Goal: Transaction & Acquisition: Purchase product/service

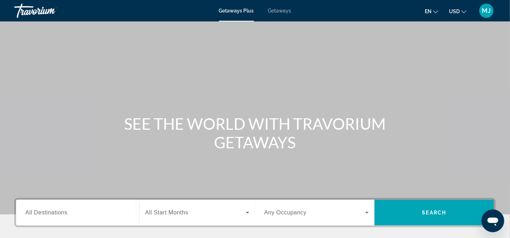
click at [34, 211] on span "All Destinations" at bounding box center [46, 212] width 42 height 6
click at [34, 211] on input "Destination All Destinations" at bounding box center [77, 212] width 105 height 9
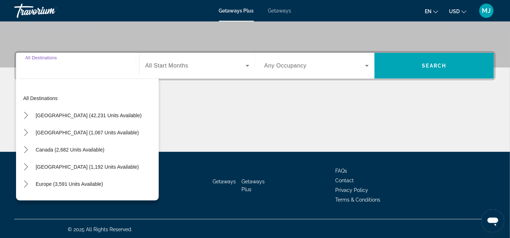
scroll to position [148, 0]
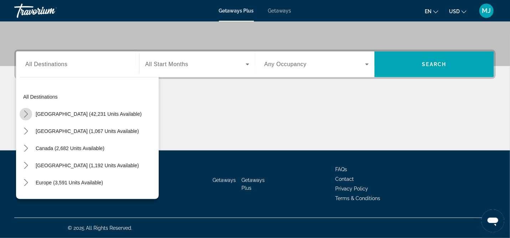
click at [25, 116] on icon "Toggle United States (42,231 units available) submenu" at bounding box center [26, 113] width 4 height 7
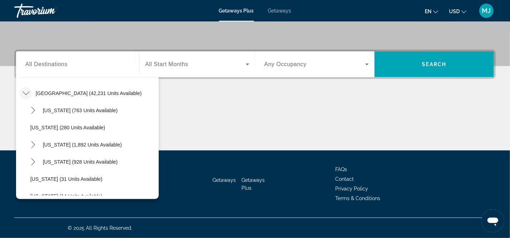
click at [153, 104] on div "All destinations United States (42,231 units available) Arizona (763 units avai…" at bounding box center [89, 140] width 139 height 111
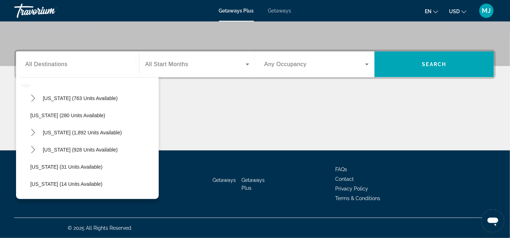
scroll to position [0, 0]
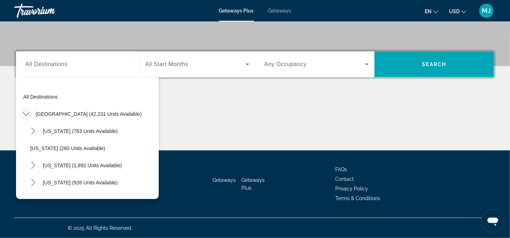
click at [276, 10] on span "Getaways" at bounding box center [279, 11] width 23 height 6
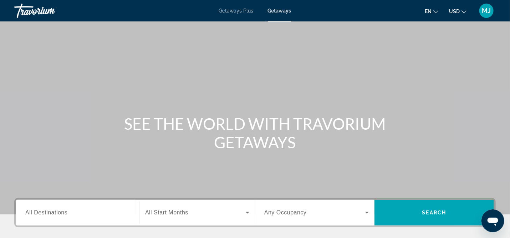
click at [43, 211] on span "All Destinations" at bounding box center [46, 212] width 42 height 6
click at [43, 211] on input "Destination All Destinations" at bounding box center [77, 212] width 105 height 9
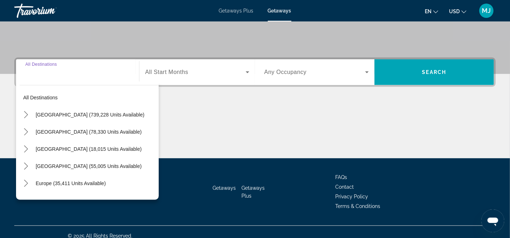
scroll to position [148, 0]
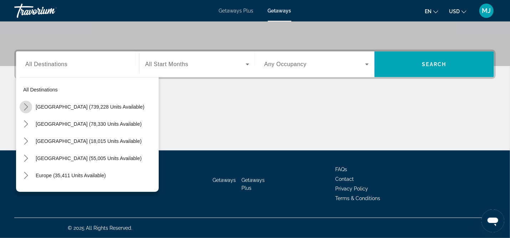
click at [24, 109] on icon "Toggle United States (739,228 units available) submenu" at bounding box center [25, 106] width 7 height 7
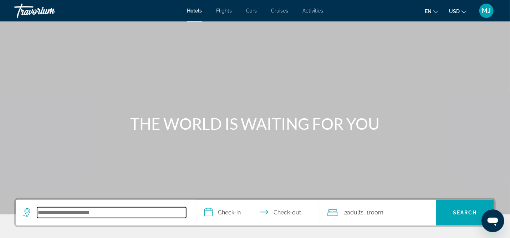
click at [42, 216] on input "Search hotel destination" at bounding box center [111, 212] width 149 height 11
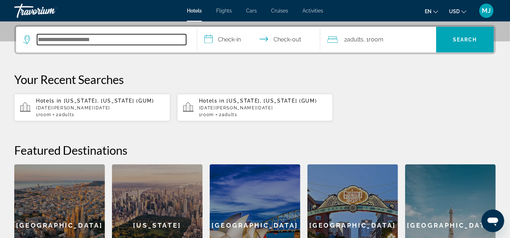
scroll to position [174, 0]
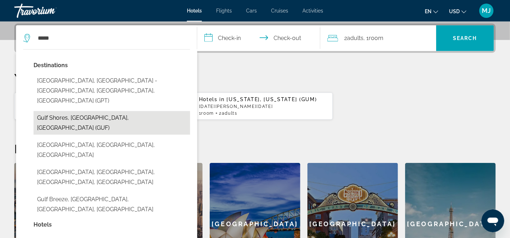
click at [84, 111] on button "Gulf Shores, [GEOGRAPHIC_DATA], [GEOGRAPHIC_DATA] (GUF)" at bounding box center [112, 123] width 157 height 24
type input "**********"
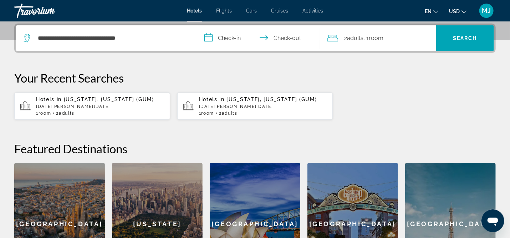
click at [223, 35] on input "**********" at bounding box center [260, 39] width 126 height 28
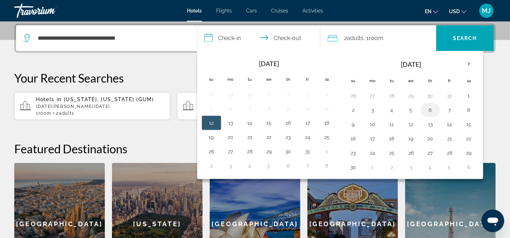
click at [433, 108] on button "6" at bounding box center [430, 110] width 11 height 10
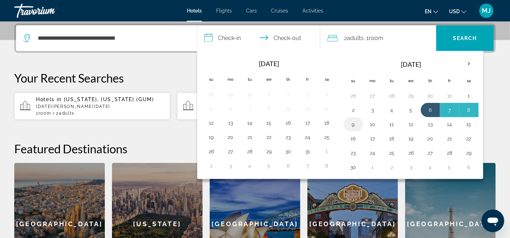
click at [358, 121] on td "9" at bounding box center [353, 124] width 19 height 14
click at [353, 122] on button "9" at bounding box center [353, 124] width 11 height 10
type input "**********"
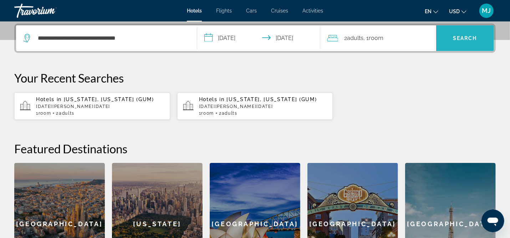
click at [464, 37] on span "Search" at bounding box center [465, 38] width 24 height 6
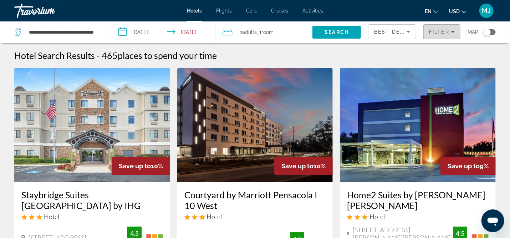
click at [440, 30] on span "Filter" at bounding box center [439, 32] width 20 height 6
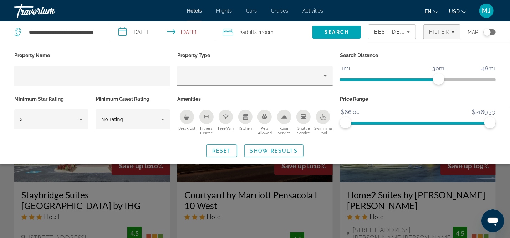
click at [327, 118] on div "Swimming Pool" at bounding box center [323, 117] width 14 height 14
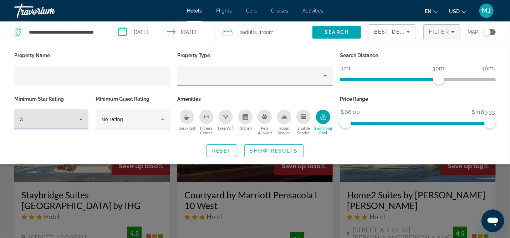
click at [83, 120] on icon "Hotel Filters" at bounding box center [81, 119] width 9 height 9
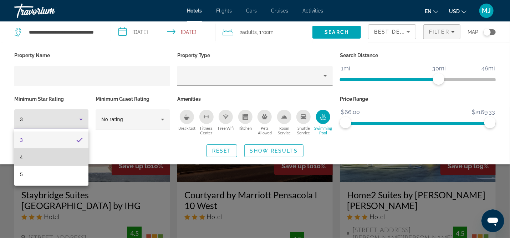
click at [68, 153] on mat-option "4" at bounding box center [51, 156] width 74 height 17
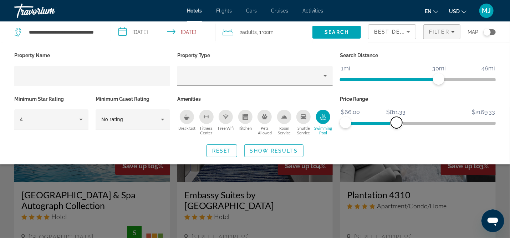
drag, startPoint x: 493, startPoint y: 121, endPoint x: 399, endPoint y: 129, distance: 94.2
click at [399, 129] on div "Price Range $66.00 $2169.33 $66.00 $811.33" at bounding box center [418, 115] width 163 height 43
drag, startPoint x: 397, startPoint y: 124, endPoint x: 392, endPoint y: 125, distance: 5.9
click at [392, 125] on span "ngx-slider-max" at bounding box center [390, 122] width 11 height 11
click at [285, 148] on span "Show Results" at bounding box center [274, 151] width 48 height 6
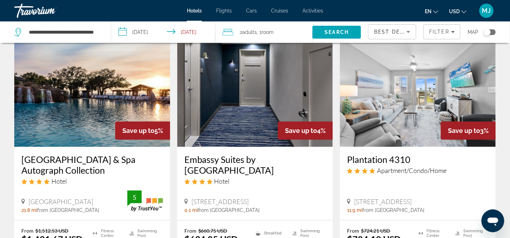
scroll to position [20, 0]
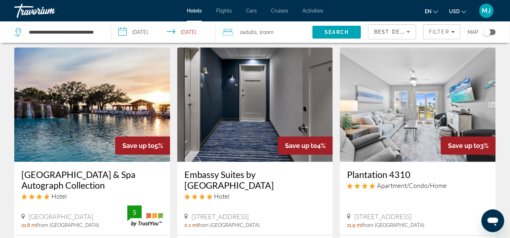
click at [268, 94] on img "Main content" at bounding box center [255, 104] width 156 height 114
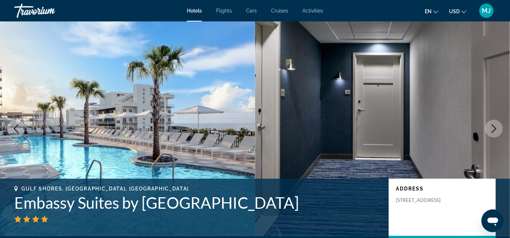
click at [497, 122] on button "Next image" at bounding box center [494, 129] width 18 height 18
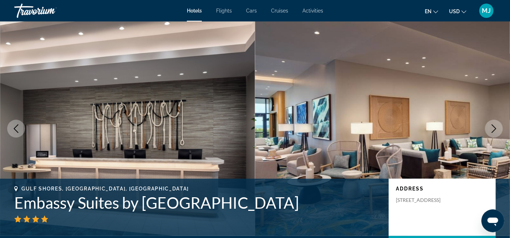
click at [497, 122] on button "Next image" at bounding box center [494, 129] width 18 height 18
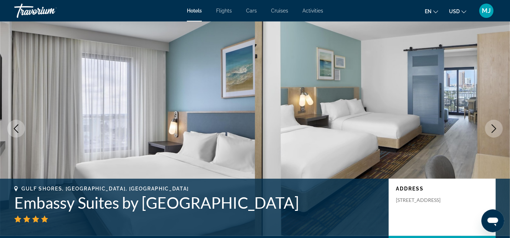
click at [497, 122] on button "Next image" at bounding box center [494, 129] width 18 height 18
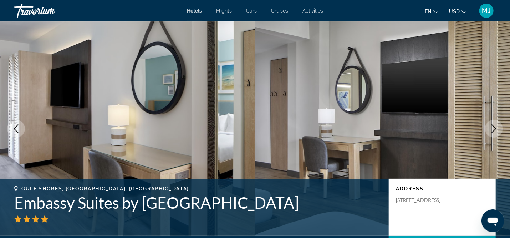
click at [497, 122] on button "Next image" at bounding box center [494, 129] width 18 height 18
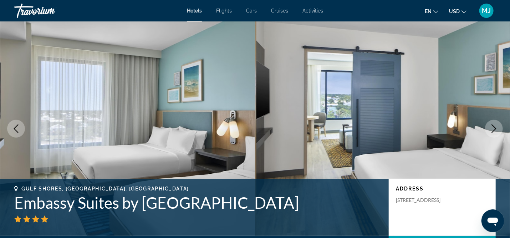
click at [497, 122] on button "Next image" at bounding box center [494, 129] width 18 height 18
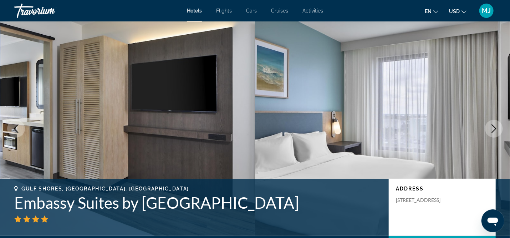
click at [497, 122] on button "Next image" at bounding box center [494, 129] width 18 height 18
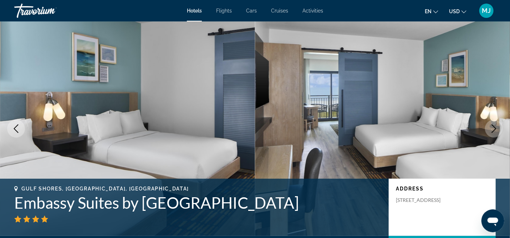
click at [497, 122] on button "Next image" at bounding box center [494, 129] width 18 height 18
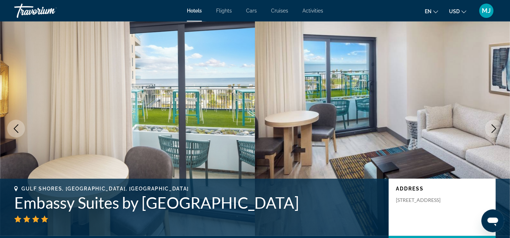
click at [497, 122] on button "Next image" at bounding box center [494, 129] width 18 height 18
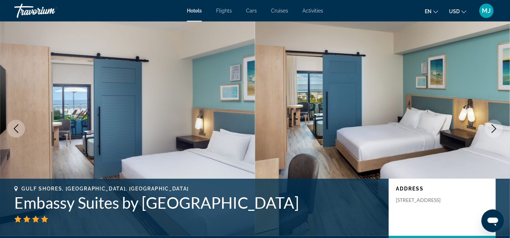
click at [497, 122] on button "Next image" at bounding box center [494, 129] width 18 height 18
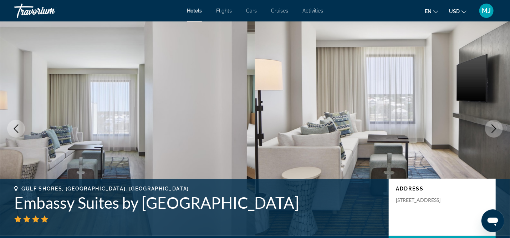
click at [497, 122] on button "Next image" at bounding box center [494, 129] width 18 height 18
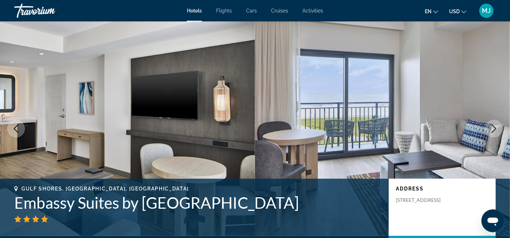
click at [497, 128] on icon "Next image" at bounding box center [494, 128] width 5 height 9
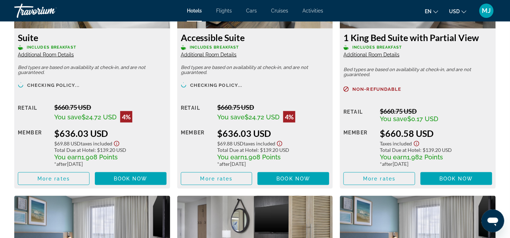
scroll to position [434, 0]
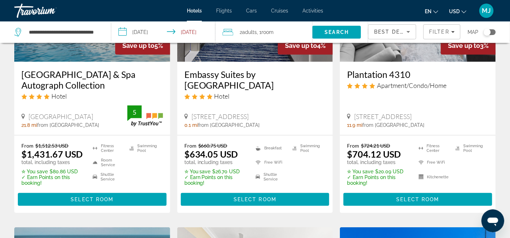
scroll to position [127, 0]
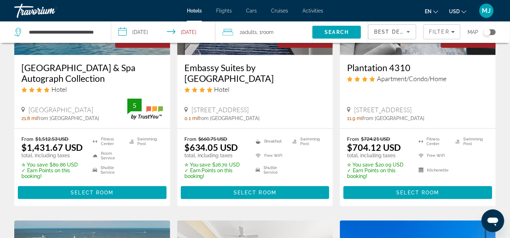
click at [383, 71] on h3 "Plantation 4310" at bounding box center [418, 67] width 142 height 11
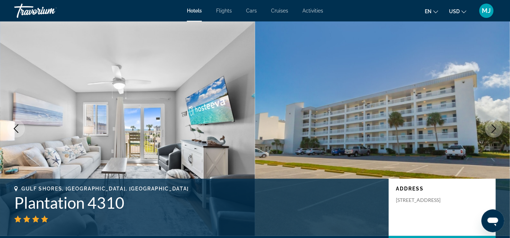
click at [491, 128] on icon "Next image" at bounding box center [494, 128] width 9 height 9
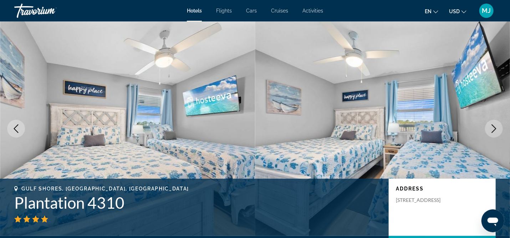
click at [491, 128] on icon "Next image" at bounding box center [494, 128] width 9 height 9
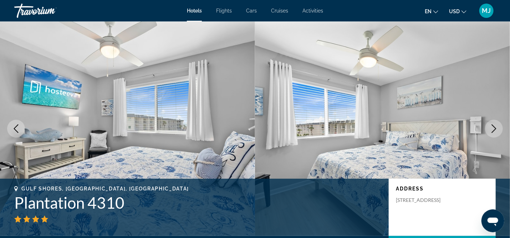
click at [491, 128] on icon "Next image" at bounding box center [494, 128] width 9 height 9
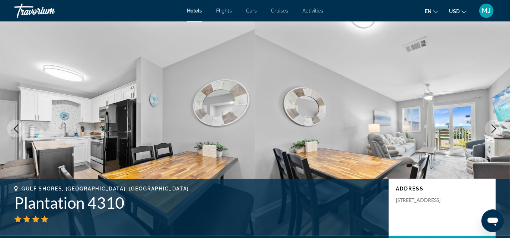
click at [491, 128] on icon "Next image" at bounding box center [494, 128] width 9 height 9
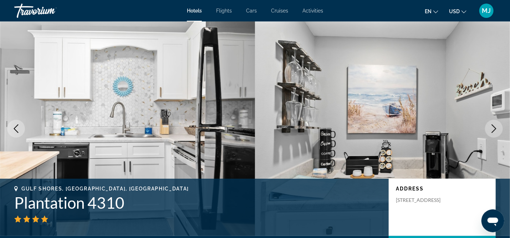
click at [491, 128] on icon "Next image" at bounding box center [494, 128] width 9 height 9
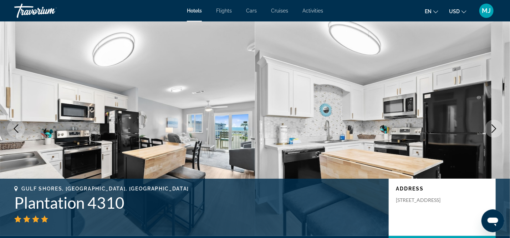
click at [491, 128] on icon "Next image" at bounding box center [494, 128] width 9 height 9
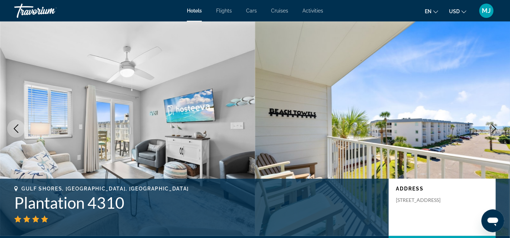
click at [491, 128] on icon "Next image" at bounding box center [494, 128] width 9 height 9
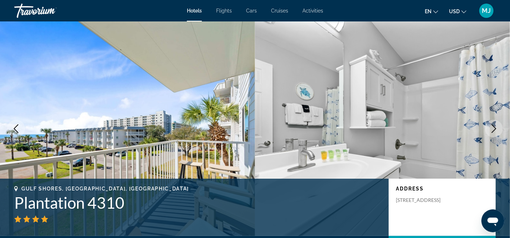
click at [491, 128] on icon "Next image" at bounding box center [494, 128] width 9 height 9
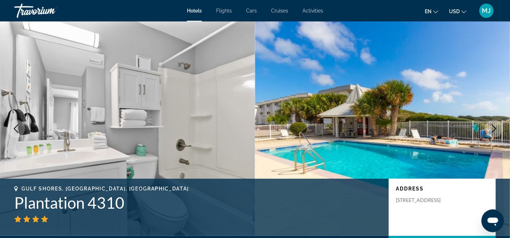
click at [491, 128] on icon "Next image" at bounding box center [494, 128] width 9 height 9
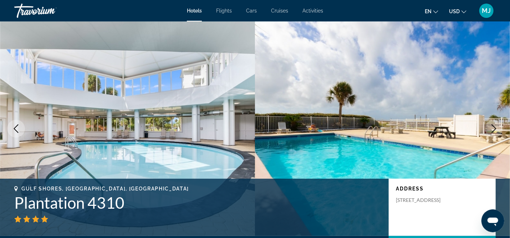
click at [491, 128] on icon "Next image" at bounding box center [494, 128] width 9 height 9
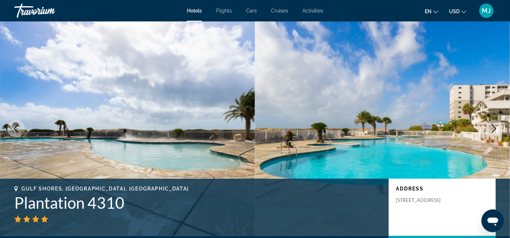
click at [491, 128] on icon "Next image" at bounding box center [494, 128] width 9 height 9
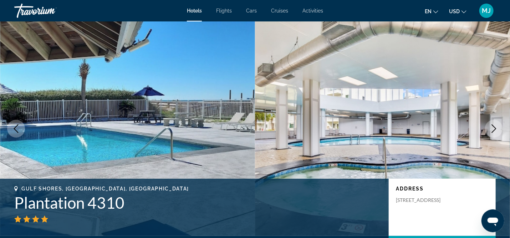
click at [491, 128] on icon "Next image" at bounding box center [494, 128] width 9 height 9
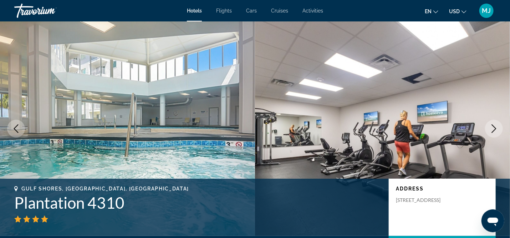
click at [491, 128] on icon "Next image" at bounding box center [494, 128] width 9 height 9
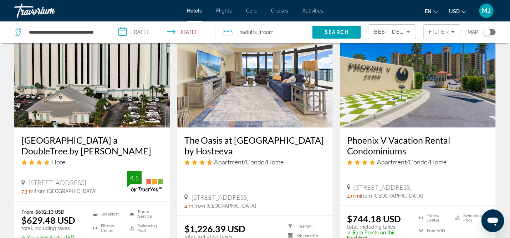
scroll to position [333, 0]
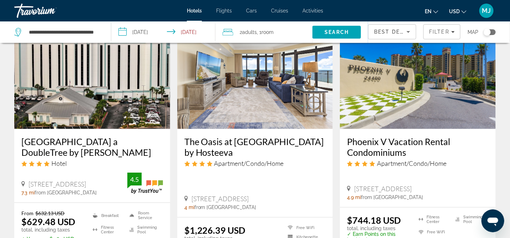
click at [270, 129] on img "Main content" at bounding box center [255, 72] width 156 height 114
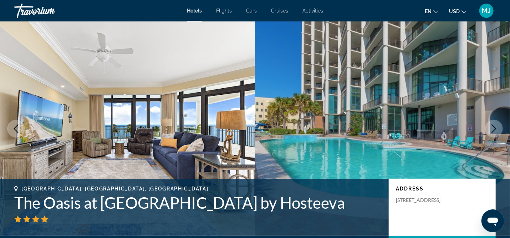
click at [495, 125] on icon "Next image" at bounding box center [494, 128] width 9 height 9
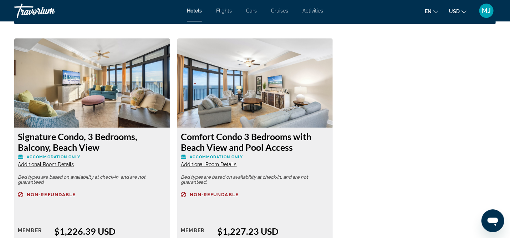
scroll to position [958, 0]
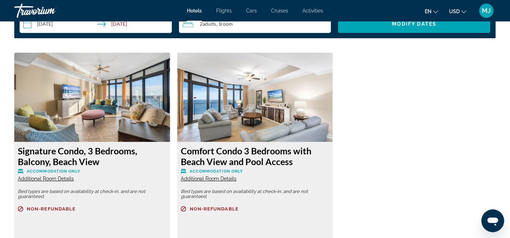
click at [217, 180] on span "Additional Room Details" at bounding box center [209, 179] width 56 height 6
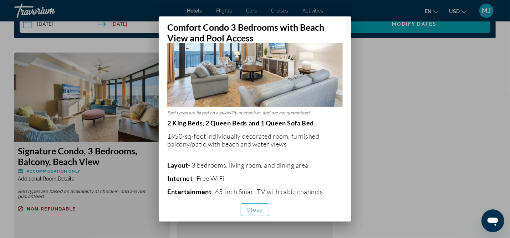
scroll to position [61, 0]
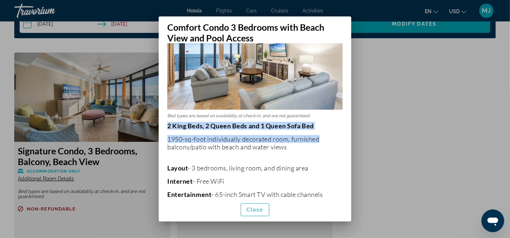
drag, startPoint x: 345, startPoint y: 133, endPoint x: 343, endPoint y: 111, distance: 21.9
click at [343, 111] on div "Bed types are based on availability at check-in, and are not guaranteed. 2 King…" at bounding box center [255, 120] width 193 height 155
click at [321, 83] on img at bounding box center [255, 51] width 176 height 117
click at [258, 215] on span "button" at bounding box center [255, 209] width 28 height 17
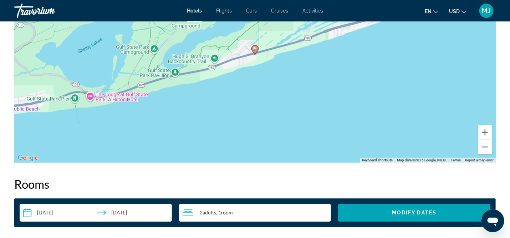
scroll to position [643, 0]
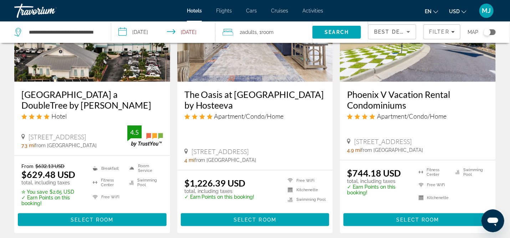
scroll to position [378, 0]
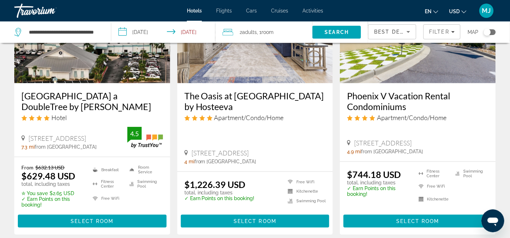
click at [399, 95] on h3 "Phoenix V Vacation Rental Condominiums" at bounding box center [418, 100] width 142 height 21
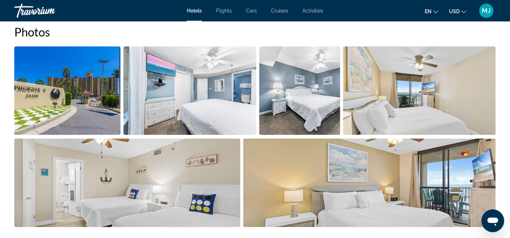
scroll to position [377, 0]
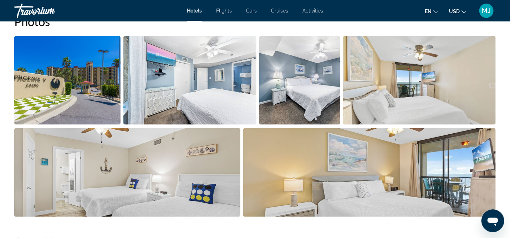
click at [476, 173] on img "Open full-screen image slider" at bounding box center [369, 172] width 253 height 89
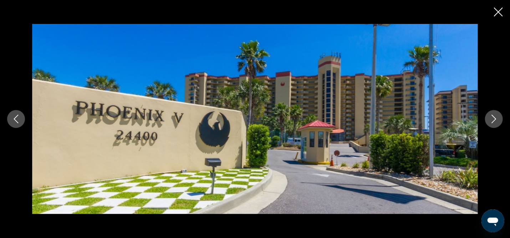
click at [494, 114] on button "Next image" at bounding box center [494, 119] width 18 height 18
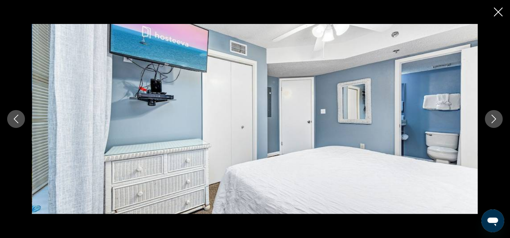
click at [494, 114] on button "Next image" at bounding box center [494, 119] width 18 height 18
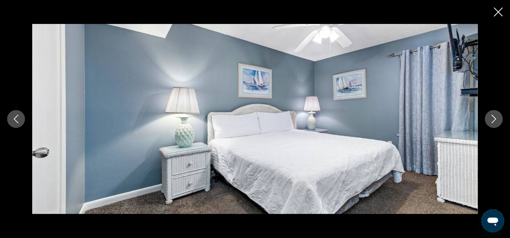
click at [494, 114] on button "Next image" at bounding box center [494, 119] width 18 height 18
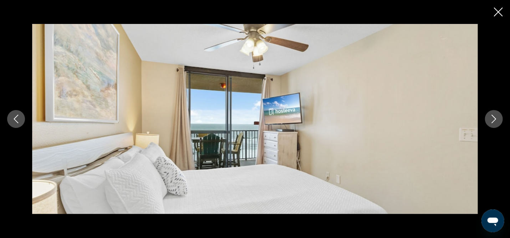
click at [494, 114] on button "Next image" at bounding box center [494, 119] width 18 height 18
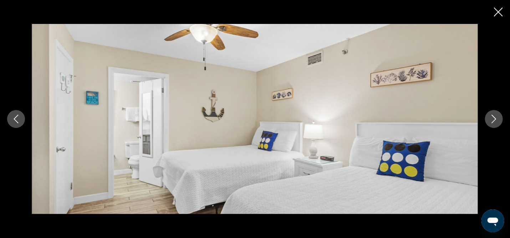
click at [494, 114] on button "Next image" at bounding box center [494, 119] width 18 height 18
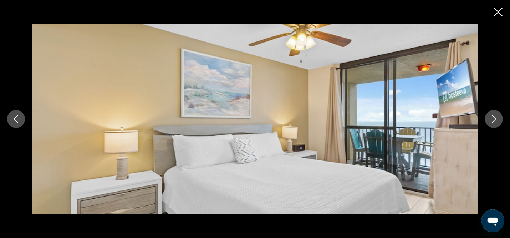
click at [494, 114] on button "Next image" at bounding box center [494, 119] width 18 height 18
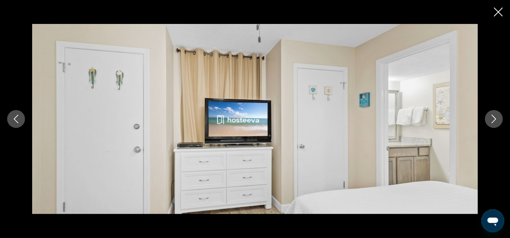
click at [494, 114] on button "Next image" at bounding box center [494, 119] width 18 height 18
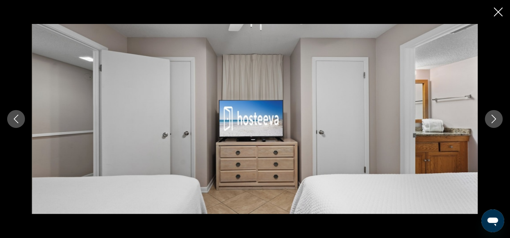
click at [494, 114] on button "Next image" at bounding box center [494, 119] width 18 height 18
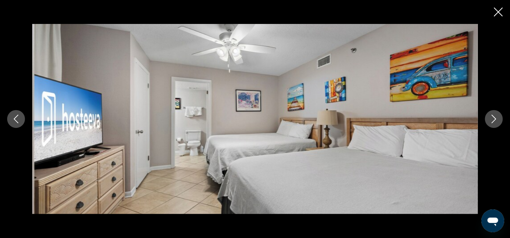
click at [494, 114] on button "Next image" at bounding box center [494, 119] width 18 height 18
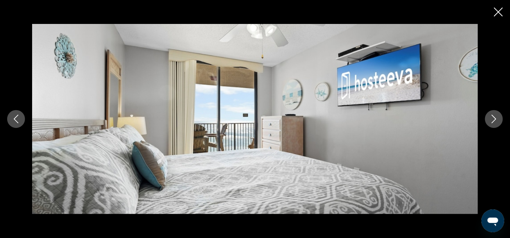
click at [494, 114] on button "Next image" at bounding box center [494, 119] width 18 height 18
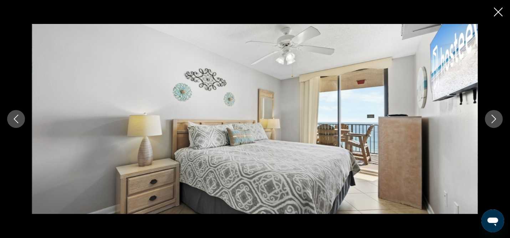
click at [501, 14] on icon "Close slideshow" at bounding box center [498, 11] width 9 height 9
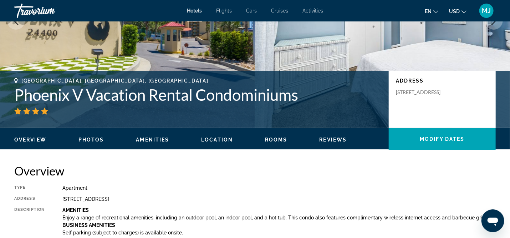
scroll to position [22, 0]
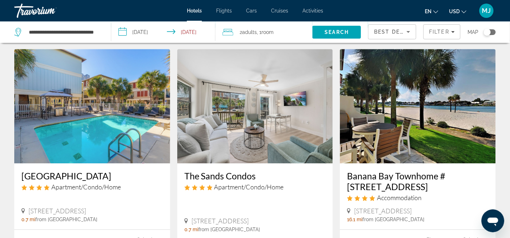
scroll to position [867, 0]
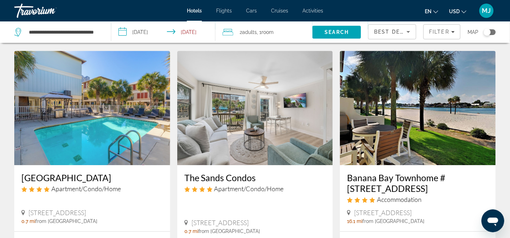
click at [96, 120] on img "Main content" at bounding box center [92, 108] width 156 height 114
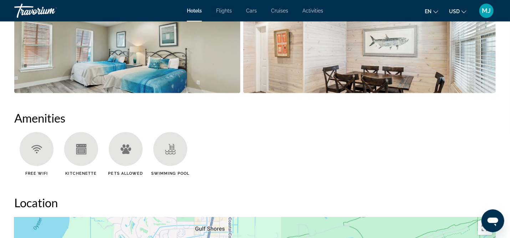
scroll to position [495, 0]
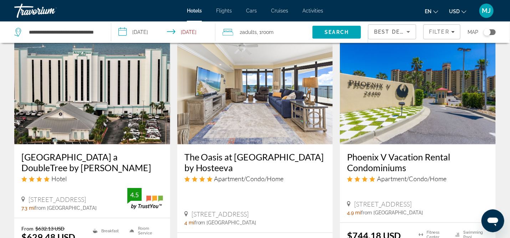
scroll to position [319, 0]
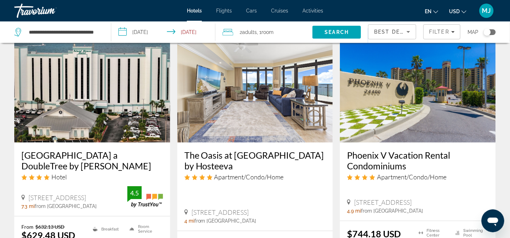
click at [288, 102] on img "Main content" at bounding box center [255, 85] width 156 height 114
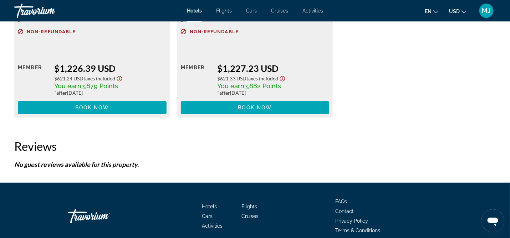
scroll to position [856, 0]
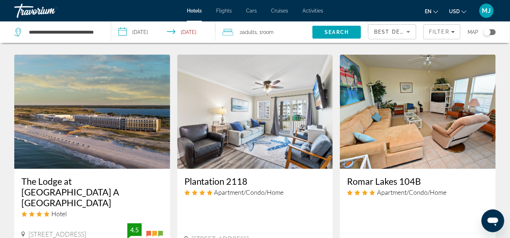
scroll to position [569, 0]
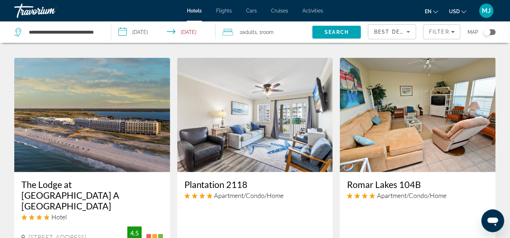
click at [117, 140] on img "Main content" at bounding box center [92, 115] width 156 height 114
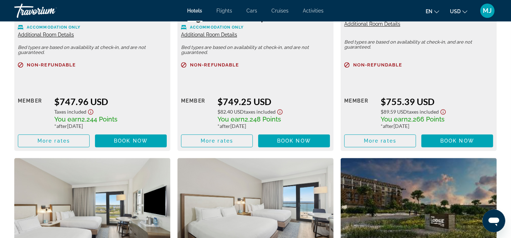
scroll to position [1902, 0]
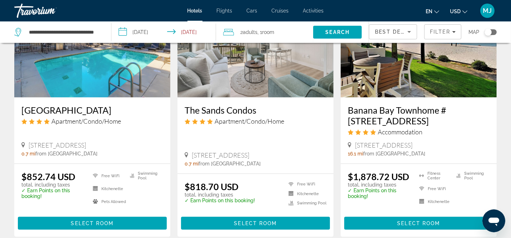
scroll to position [931, 0]
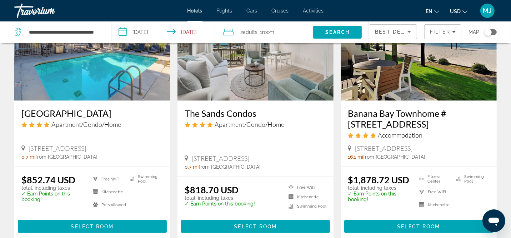
click at [126, 108] on h3 "[GEOGRAPHIC_DATA]" at bounding box center [92, 113] width 142 height 11
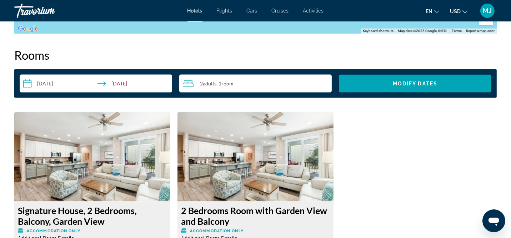
scroll to position [374, 0]
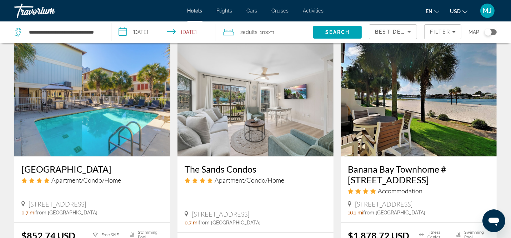
scroll to position [861, 0]
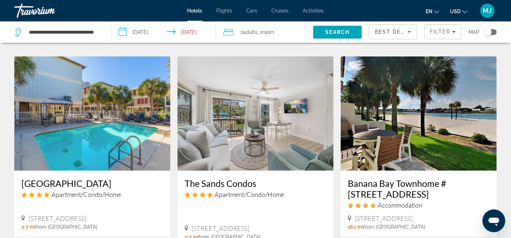
click at [450, 143] on img "Main content" at bounding box center [419, 113] width 156 height 114
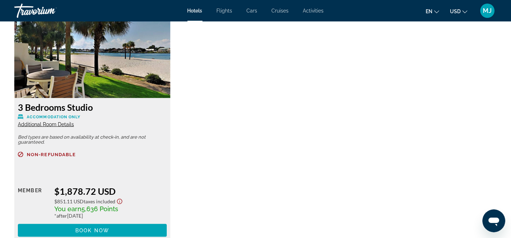
scroll to position [1000, 0]
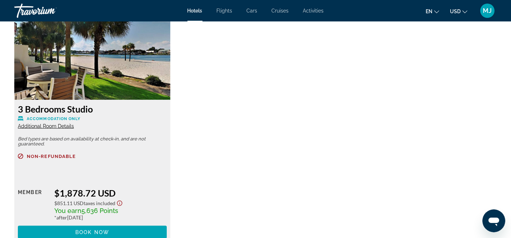
click at [169, 89] on img "Main content" at bounding box center [92, 55] width 156 height 89
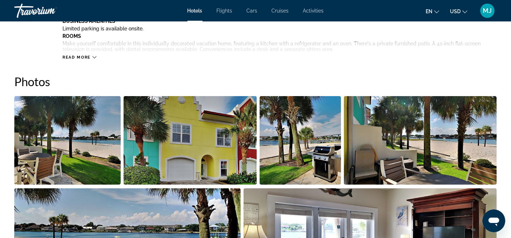
scroll to position [0, 0]
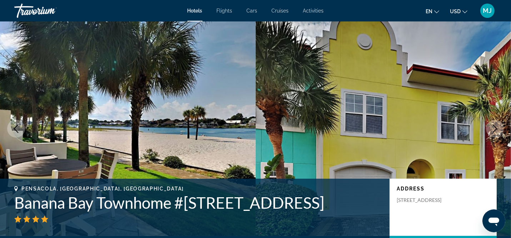
click at [494, 129] on icon "Next image" at bounding box center [494, 128] width 9 height 9
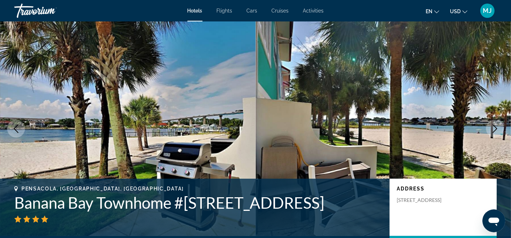
click at [494, 129] on icon "Next image" at bounding box center [494, 128] width 9 height 9
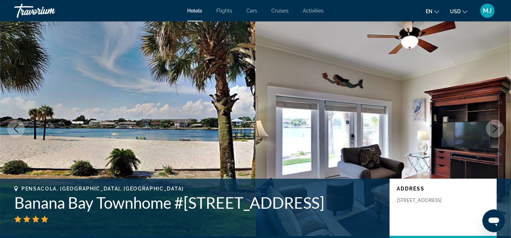
click at [494, 129] on icon "Next image" at bounding box center [494, 128] width 9 height 9
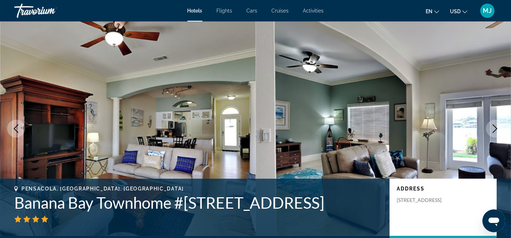
click at [494, 129] on icon "Next image" at bounding box center [494, 128] width 9 height 9
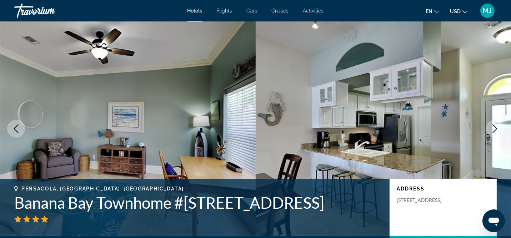
click at [494, 129] on icon "Next image" at bounding box center [494, 128] width 9 height 9
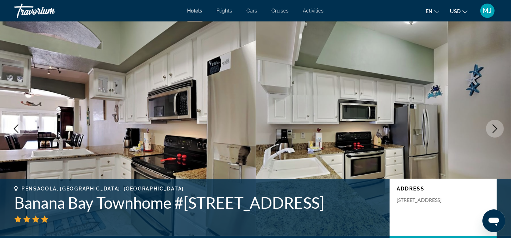
click at [494, 129] on icon "Next image" at bounding box center [494, 128] width 9 height 9
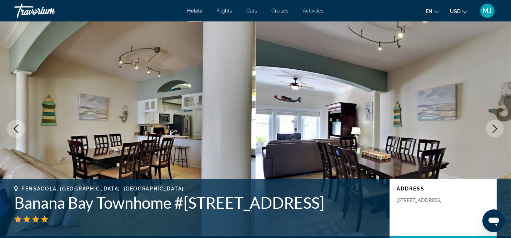
click at [494, 129] on icon "Next image" at bounding box center [494, 128] width 9 height 9
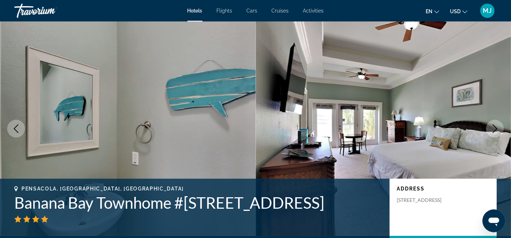
click at [494, 129] on icon "Next image" at bounding box center [494, 128] width 9 height 9
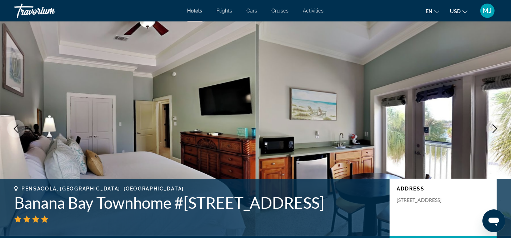
click at [494, 129] on icon "Next image" at bounding box center [494, 128] width 9 height 9
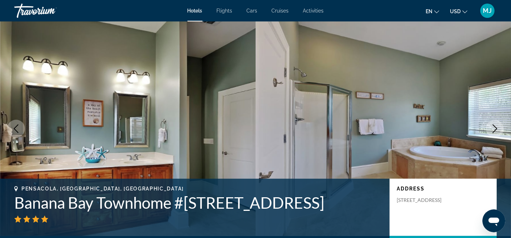
click at [494, 129] on icon "Next image" at bounding box center [494, 128] width 9 height 9
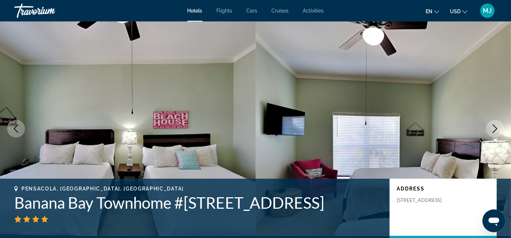
click at [494, 129] on icon "Next image" at bounding box center [494, 128] width 9 height 9
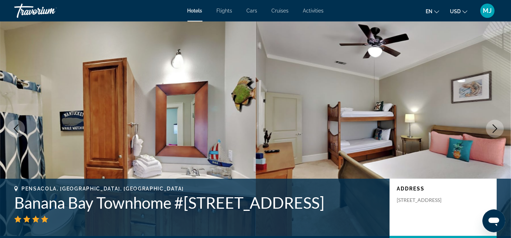
click at [494, 129] on icon "Next image" at bounding box center [494, 128] width 9 height 9
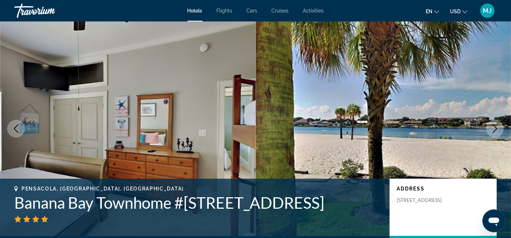
click at [494, 129] on icon "Next image" at bounding box center [494, 128] width 9 height 9
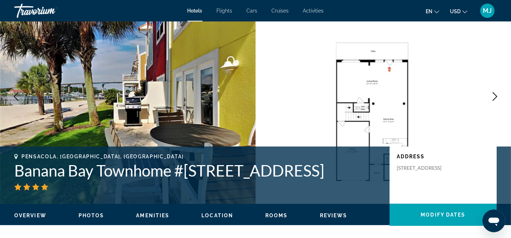
scroll to position [37, 0]
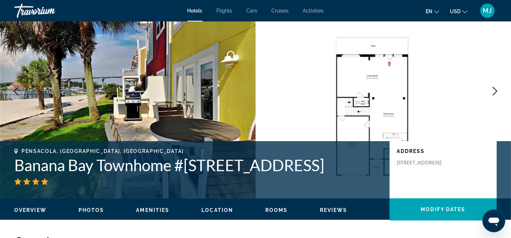
click at [495, 89] on icon "Next image" at bounding box center [495, 91] width 5 height 9
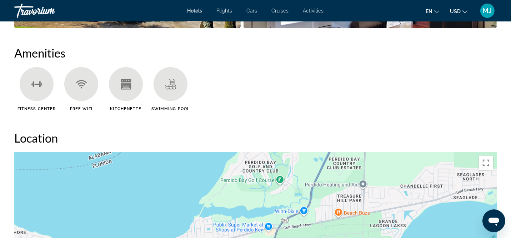
scroll to position [324, 0]
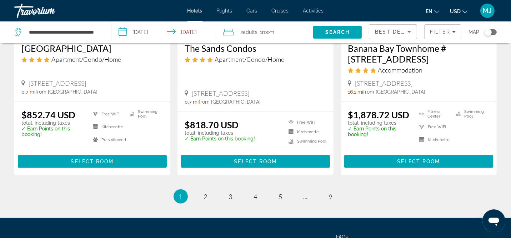
scroll to position [997, 0]
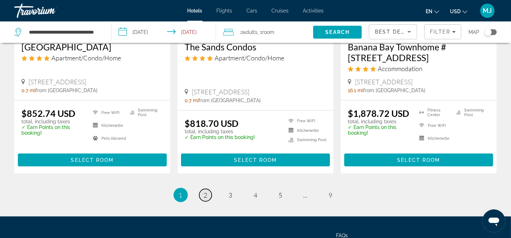
click at [206, 191] on span "2" at bounding box center [206, 195] width 4 height 8
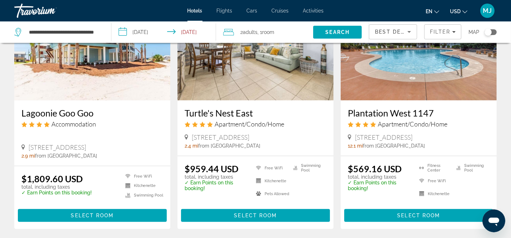
scroll to position [337, 0]
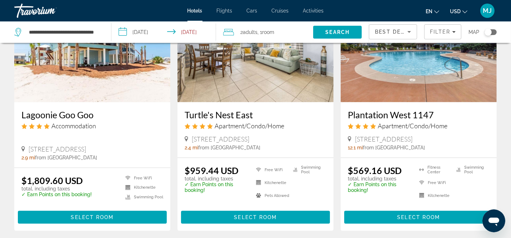
click at [106, 66] on img "Main content" at bounding box center [92, 45] width 156 height 114
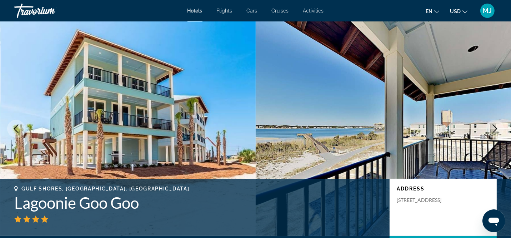
click at [497, 127] on icon "Next image" at bounding box center [494, 128] width 9 height 9
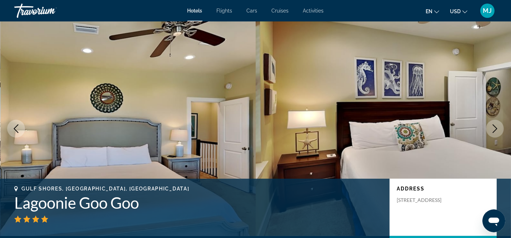
click at [497, 127] on icon "Next image" at bounding box center [494, 128] width 9 height 9
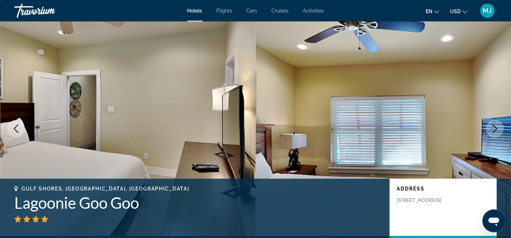
click at [497, 127] on icon "Next image" at bounding box center [494, 128] width 9 height 9
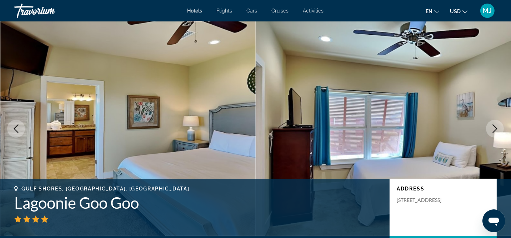
click at [497, 127] on icon "Next image" at bounding box center [494, 128] width 9 height 9
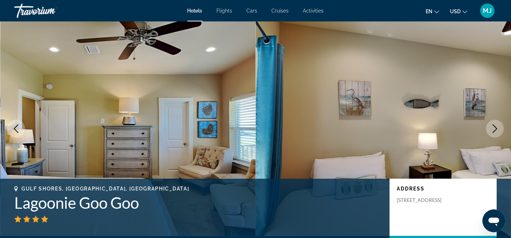
click at [497, 127] on icon "Next image" at bounding box center [494, 128] width 9 height 9
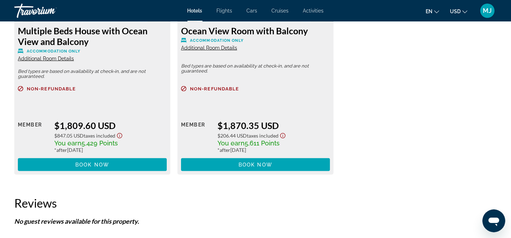
scroll to position [1017, 0]
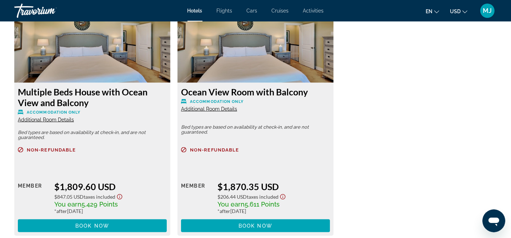
click at [55, 120] on span "Additional Room Details" at bounding box center [46, 120] width 56 height 6
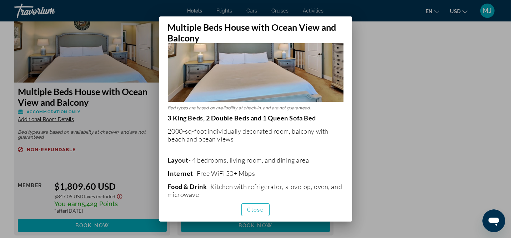
scroll to position [0, 0]
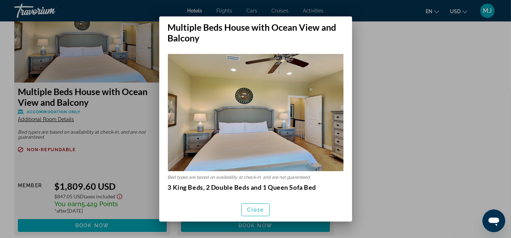
click at [394, 103] on div at bounding box center [255, 119] width 511 height 238
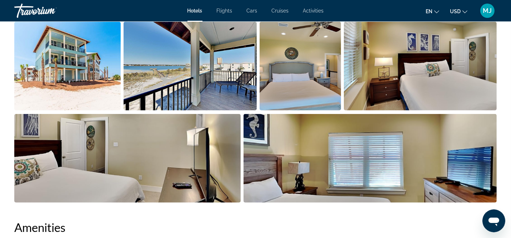
scroll to position [411, 0]
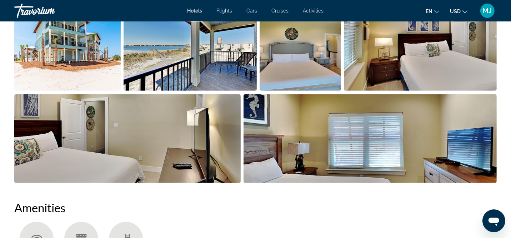
click at [484, 119] on img "Open full-screen image slider" at bounding box center [369, 138] width 253 height 89
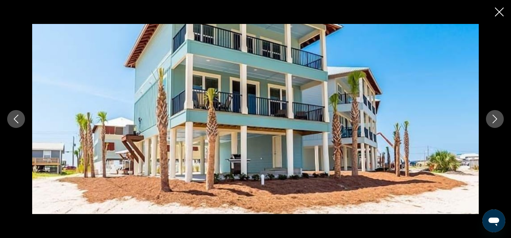
click at [503, 122] on div "prev next" at bounding box center [255, 119] width 511 height 190
click at [495, 119] on icon "Next image" at bounding box center [494, 119] width 9 height 9
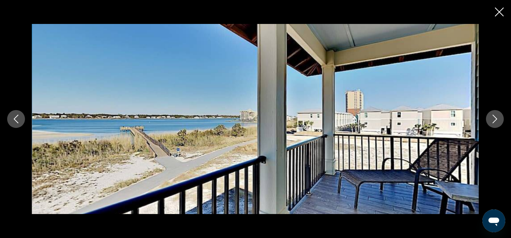
click at [495, 119] on icon "Next image" at bounding box center [494, 119] width 9 height 9
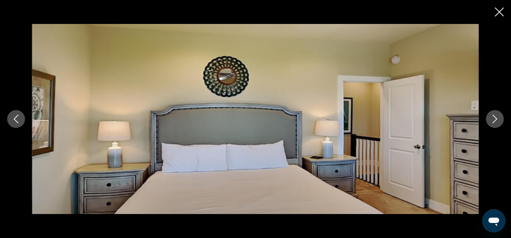
click at [495, 119] on icon "Next image" at bounding box center [494, 119] width 9 height 9
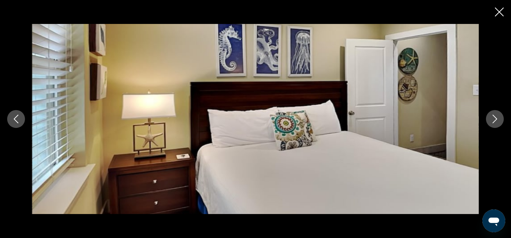
click at [495, 119] on icon "Next image" at bounding box center [494, 119] width 9 height 9
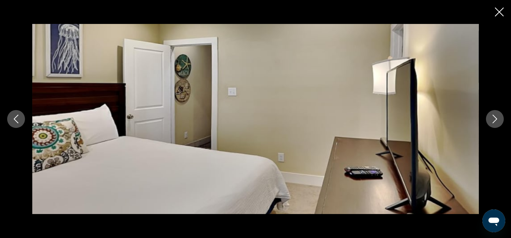
click at [495, 119] on icon "Next image" at bounding box center [494, 119] width 9 height 9
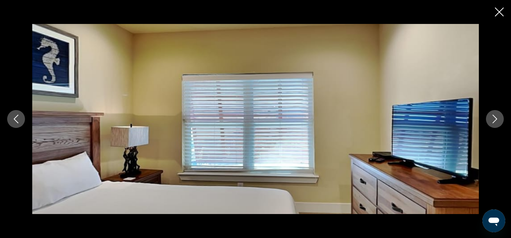
click at [495, 119] on icon "Next image" at bounding box center [494, 119] width 9 height 9
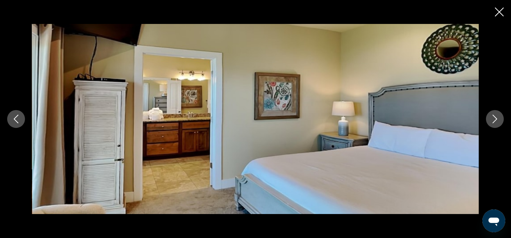
click at [495, 119] on icon "Next image" at bounding box center [494, 119] width 9 height 9
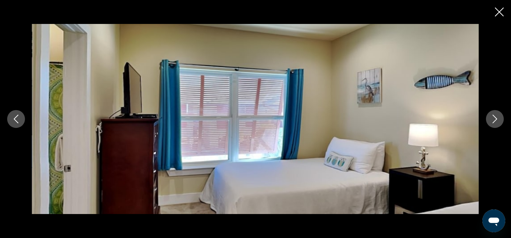
click at [495, 119] on icon "Next image" at bounding box center [494, 119] width 9 height 9
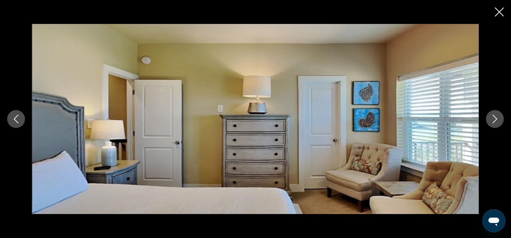
click at [495, 119] on icon "Next image" at bounding box center [494, 119] width 9 height 9
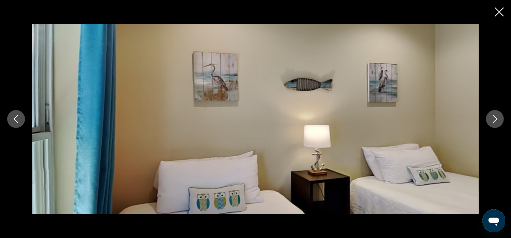
click at [495, 119] on icon "Next image" at bounding box center [494, 119] width 9 height 9
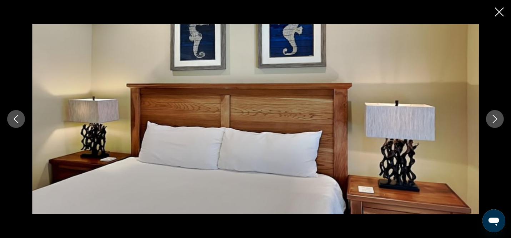
click at [495, 119] on icon "Next image" at bounding box center [494, 119] width 9 height 9
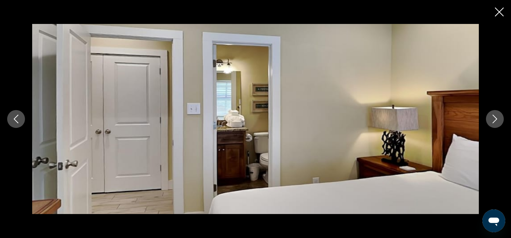
click at [495, 119] on icon "Next image" at bounding box center [494, 119] width 9 height 9
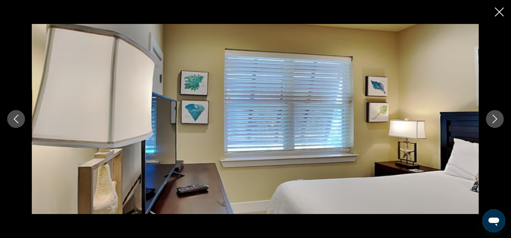
click at [495, 119] on icon "Next image" at bounding box center [494, 119] width 9 height 9
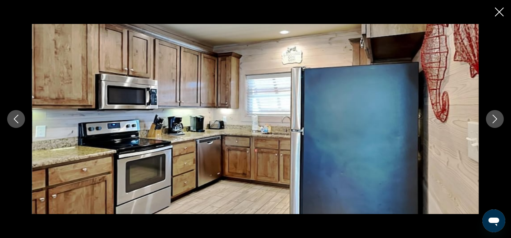
click at [495, 119] on icon "Next image" at bounding box center [494, 119] width 9 height 9
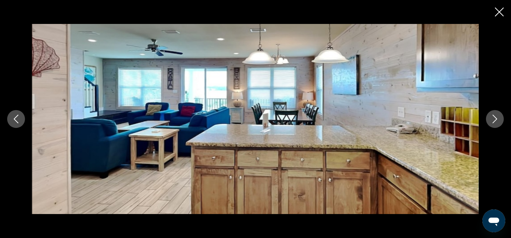
click at [495, 119] on icon "Next image" at bounding box center [494, 119] width 9 height 9
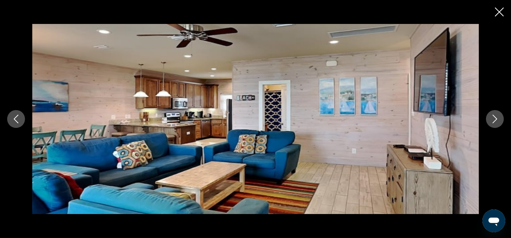
click at [495, 119] on icon "Next image" at bounding box center [494, 119] width 9 height 9
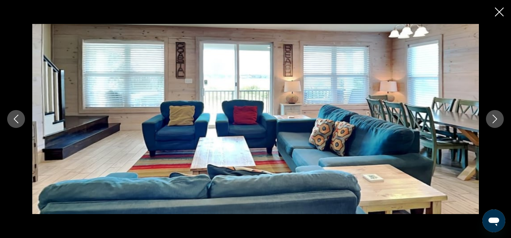
click at [495, 119] on icon "Next image" at bounding box center [494, 119] width 9 height 9
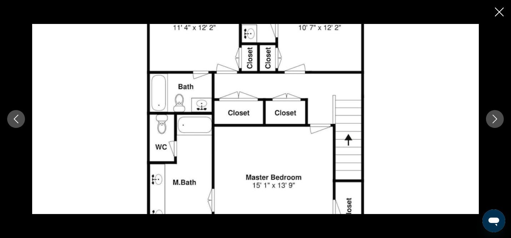
scroll to position [774, 0]
click at [495, 115] on icon "Next image" at bounding box center [494, 119] width 9 height 9
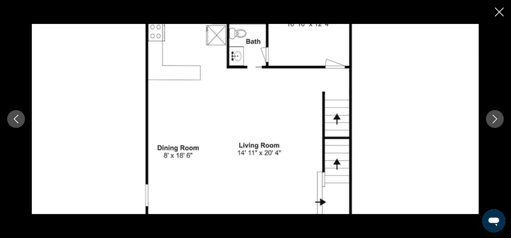
click at [495, 115] on icon "Next image" at bounding box center [494, 119] width 9 height 9
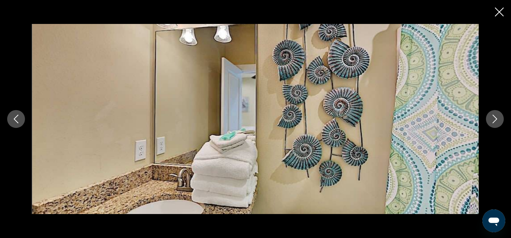
click at [495, 115] on icon "Next image" at bounding box center [494, 119] width 9 height 9
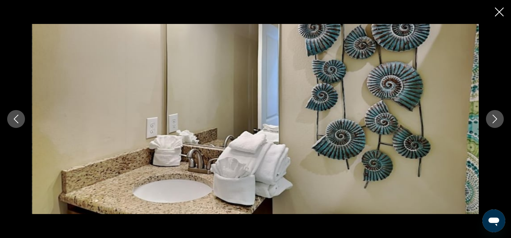
click at [495, 115] on icon "Next image" at bounding box center [494, 119] width 9 height 9
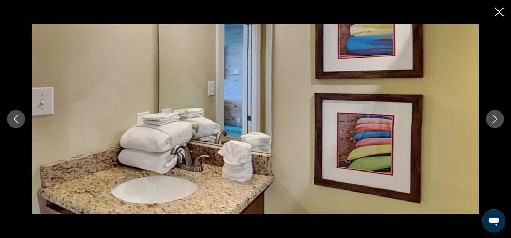
click at [495, 115] on icon "Next image" at bounding box center [494, 119] width 9 height 9
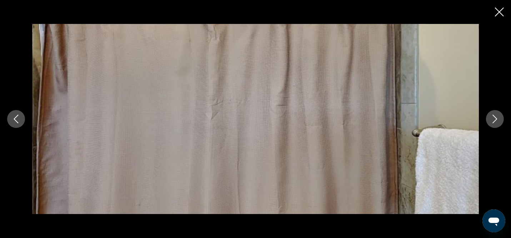
click at [495, 115] on icon "Next image" at bounding box center [494, 119] width 9 height 9
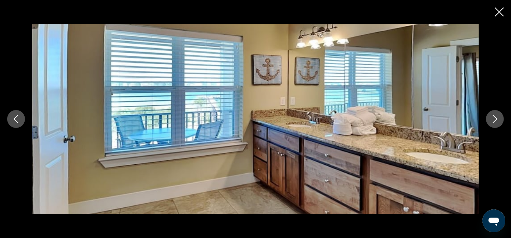
click at [495, 115] on icon "Next image" at bounding box center [494, 119] width 9 height 9
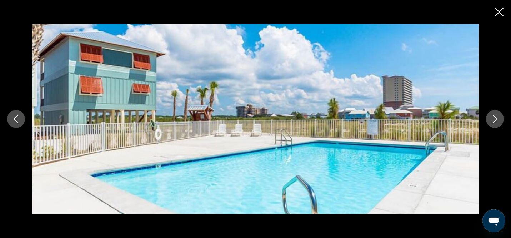
click at [495, 115] on icon "Next image" at bounding box center [494, 119] width 9 height 9
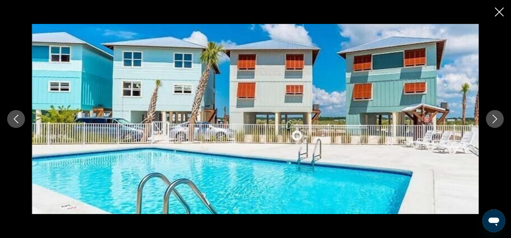
click at [495, 115] on icon "Next image" at bounding box center [494, 119] width 9 height 9
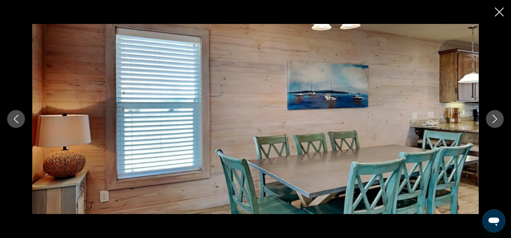
click at [495, 115] on icon "Next image" at bounding box center [494, 119] width 9 height 9
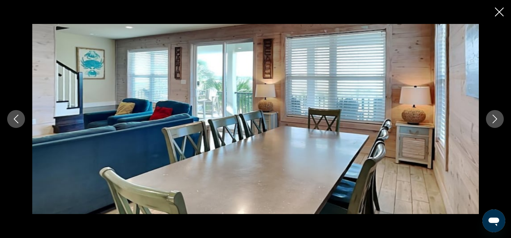
click at [495, 115] on icon "Next image" at bounding box center [494, 119] width 9 height 9
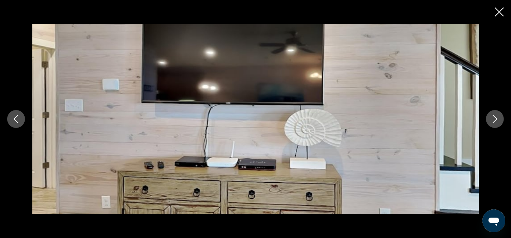
click at [495, 115] on icon "Next image" at bounding box center [494, 119] width 9 height 9
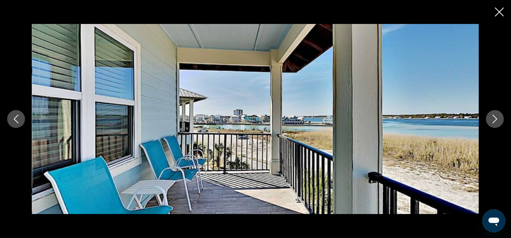
click at [495, 115] on icon "Next image" at bounding box center [494, 119] width 9 height 9
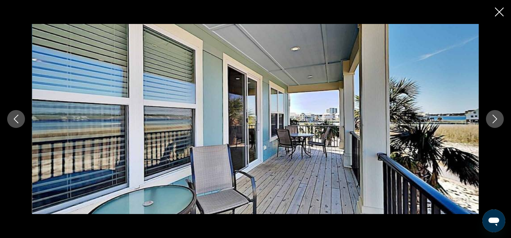
click at [495, 115] on icon "Next image" at bounding box center [494, 119] width 9 height 9
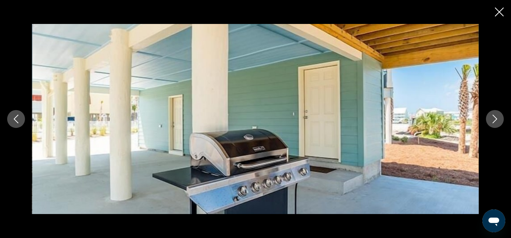
click at [495, 115] on icon "Next image" at bounding box center [494, 119] width 9 height 9
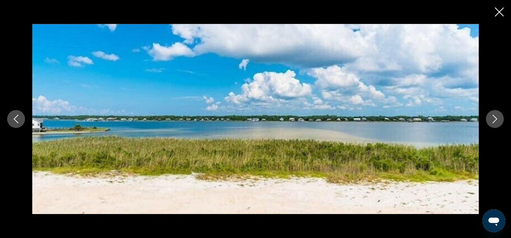
click at [495, 115] on icon "Next image" at bounding box center [494, 119] width 9 height 9
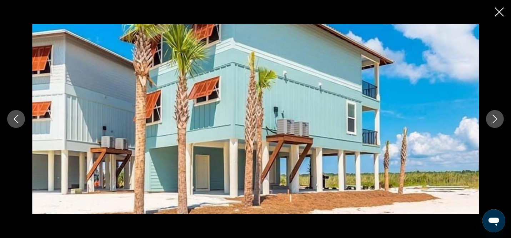
click at [495, 115] on icon "Next image" at bounding box center [494, 119] width 9 height 9
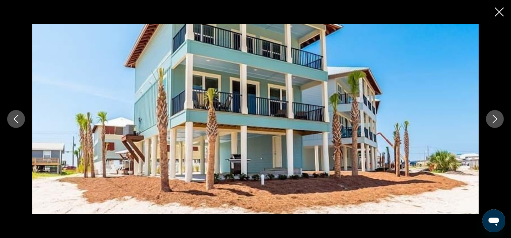
click at [495, 115] on icon "Next image" at bounding box center [494, 119] width 9 height 9
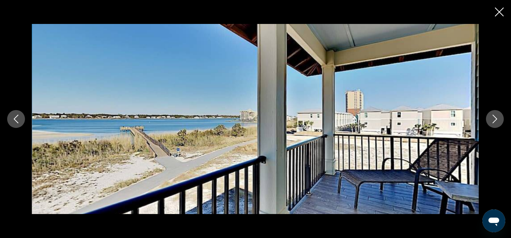
click at [499, 10] on icon "Close slideshow" at bounding box center [499, 11] width 9 height 9
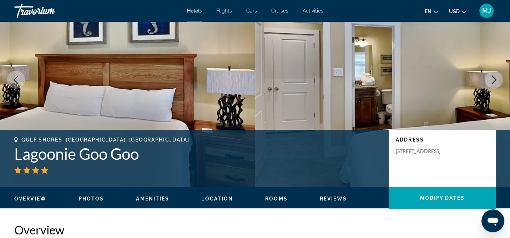
scroll to position [51, 0]
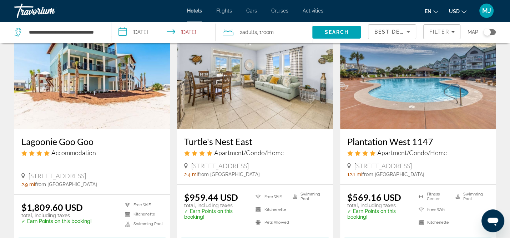
scroll to position [330, 0]
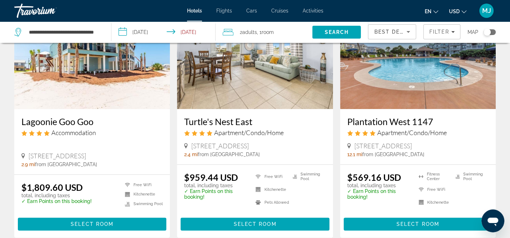
click at [450, 89] on img "Main content" at bounding box center [418, 52] width 156 height 114
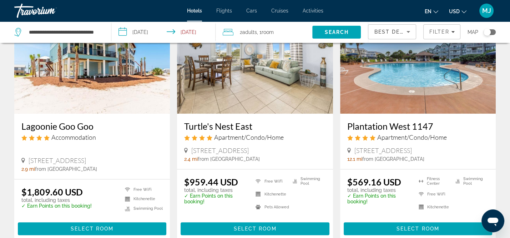
scroll to position [319, 0]
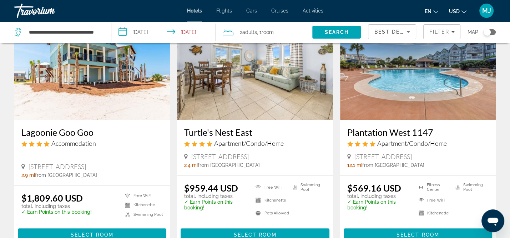
click at [463, 87] on img "Main content" at bounding box center [418, 62] width 156 height 114
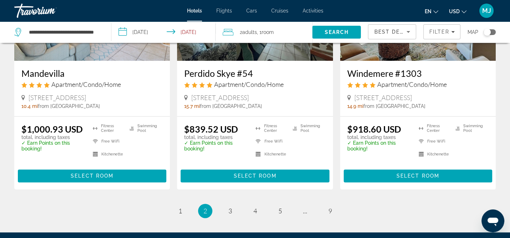
scroll to position [901, 0]
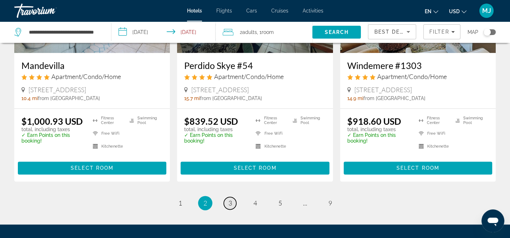
click at [229, 205] on span "3" at bounding box center [230, 203] width 4 height 8
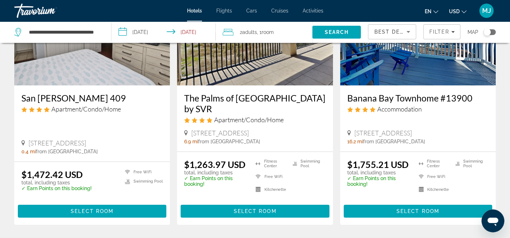
scroll to position [99, 0]
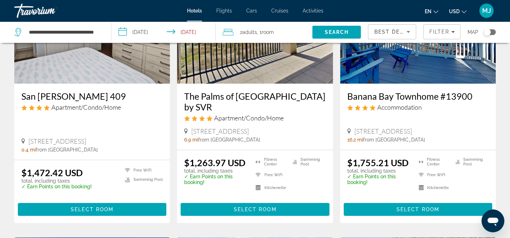
click at [414, 97] on h3 "Banana Bay Townhome #13900" at bounding box center [417, 96] width 141 height 11
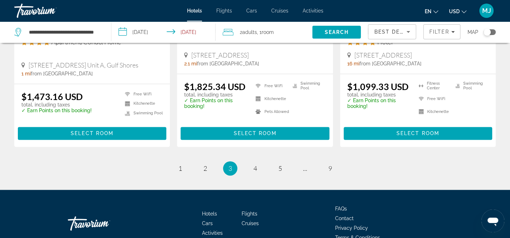
scroll to position [985, 0]
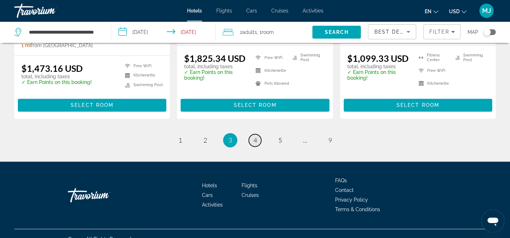
click at [255, 136] on span "4" at bounding box center [255, 140] width 4 height 8
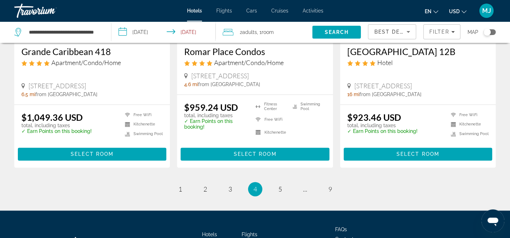
scroll to position [916, 0]
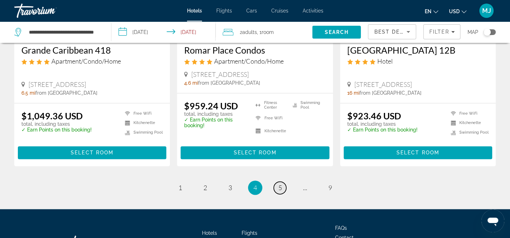
click at [283, 188] on link "page 5" at bounding box center [280, 187] width 12 height 12
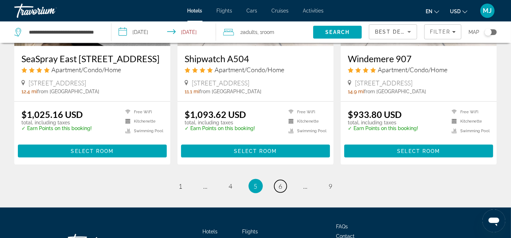
scroll to position [897, 0]
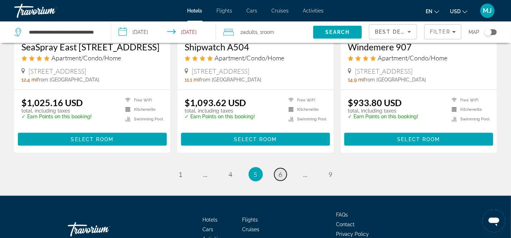
click at [281, 170] on span "6" at bounding box center [281, 174] width 4 height 8
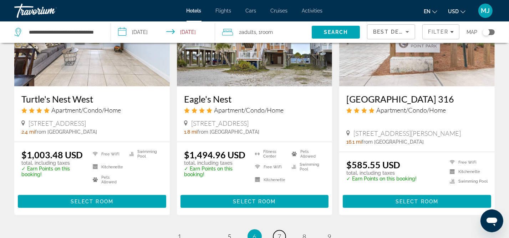
scroll to position [908, 0]
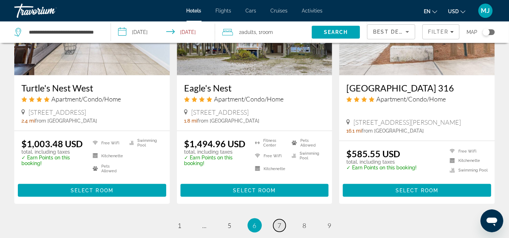
click at [279, 222] on link "page 7" at bounding box center [279, 225] width 12 height 12
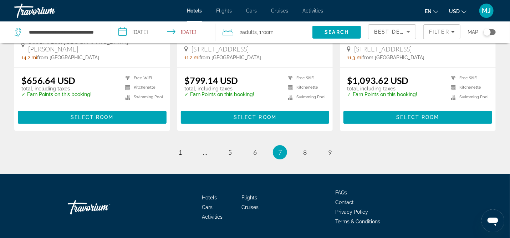
scroll to position [984, 0]
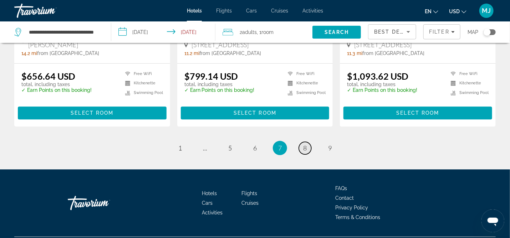
click at [305, 144] on span "8" at bounding box center [305, 148] width 4 height 8
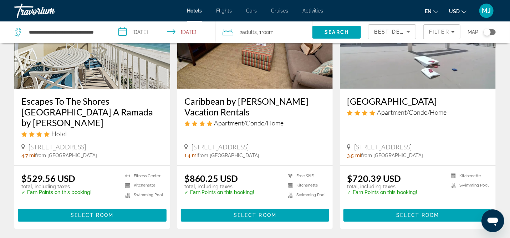
scroll to position [851, 0]
